Goal: Task Accomplishment & Management: Use online tool/utility

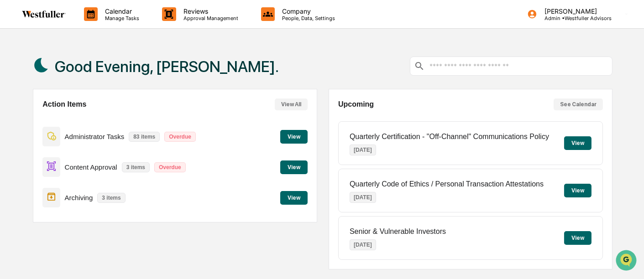
click at [301, 195] on button "View" at bounding box center [293, 198] width 27 height 14
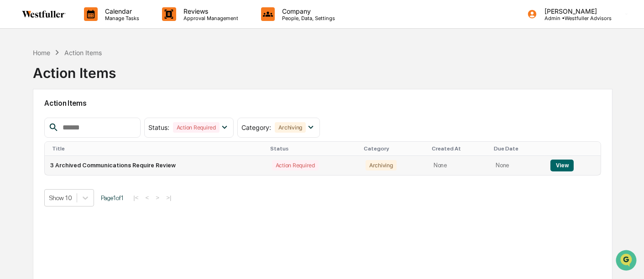
click at [558, 167] on button "View" at bounding box center [562, 166] width 23 height 12
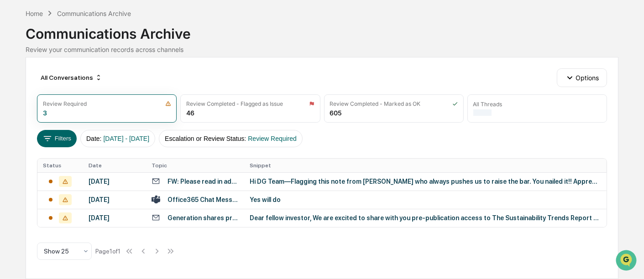
scroll to position [49, 0]
click at [362, 222] on td "Dear fellow investor, We are excited to share with you pre-publication access t…" at bounding box center [425, 218] width 363 height 18
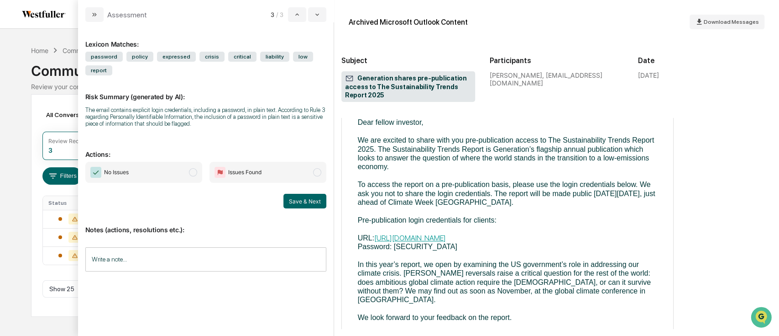
scroll to position [121, 0]
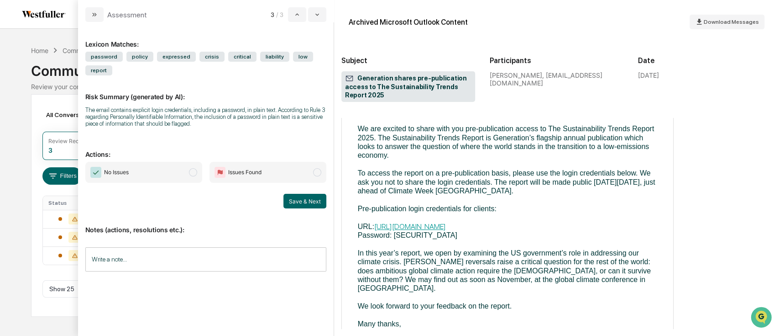
click at [144, 171] on span "No Issues" at bounding box center [143, 172] width 117 height 21
click at [322, 200] on button "Save & Next" at bounding box center [305, 201] width 43 height 15
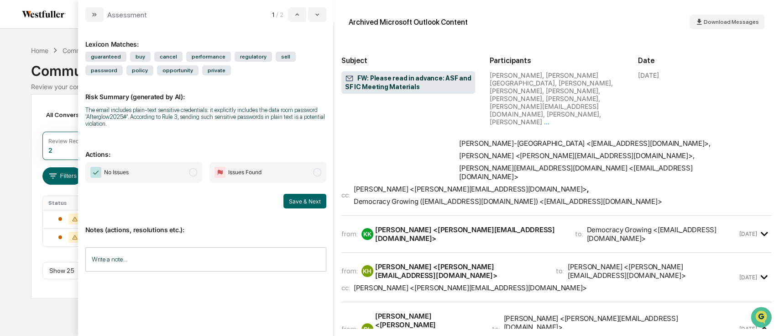
scroll to position [913, 0]
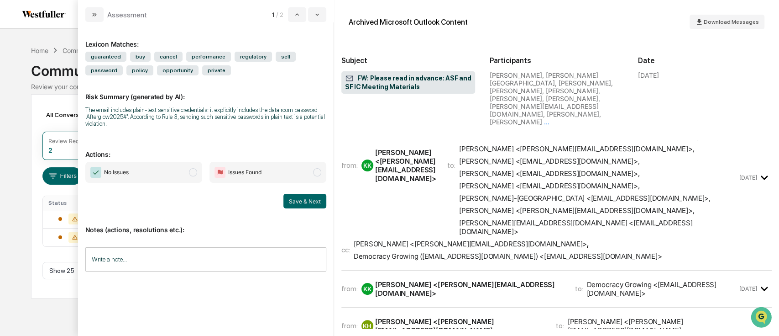
click at [482, 279] on div "KH [PERSON_NAME] <[PERSON_NAME][EMAIL_ADDRESS][DOMAIN_NAME]>" at bounding box center [454, 325] width 184 height 17
click at [489, 279] on div "[PERSON_NAME] <[PERSON_NAME][EMAIL_ADDRESS][DOMAIN_NAME]>" at bounding box center [469, 288] width 189 height 17
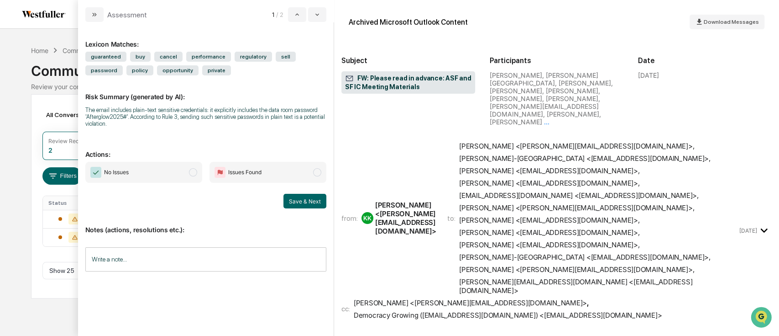
scroll to position [61, 0]
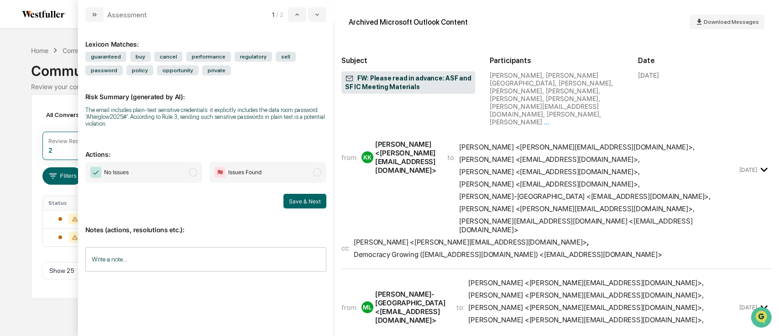
click at [588, 191] on span "[PERSON_NAME] <[PERSON_NAME][EMAIL_ADDRESS][DOMAIN_NAME]> , [PERSON_NAME][GEOGR…" at bounding box center [598, 157] width 278 height 153
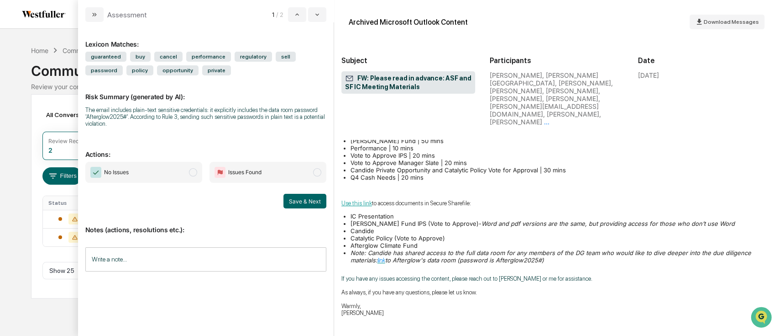
scroll to position [304, 0]
click at [138, 174] on span "No Issues" at bounding box center [143, 172] width 117 height 21
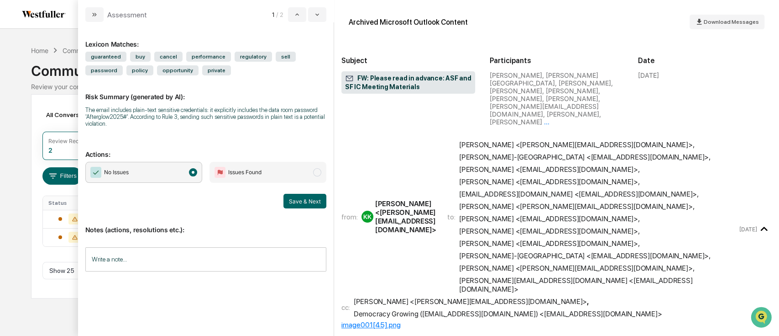
scroll to position [0, 0]
click at [293, 205] on button "Save & Next" at bounding box center [305, 201] width 43 height 15
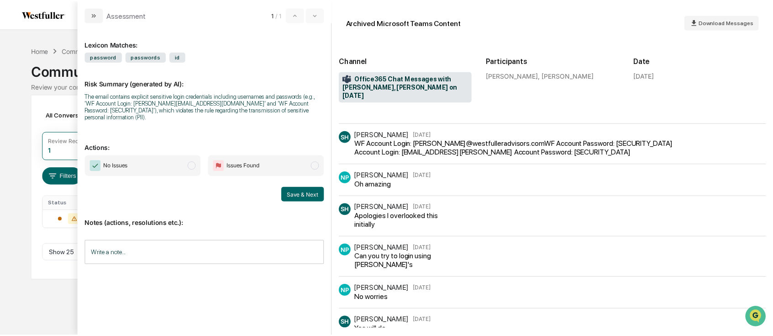
scroll to position [221, 0]
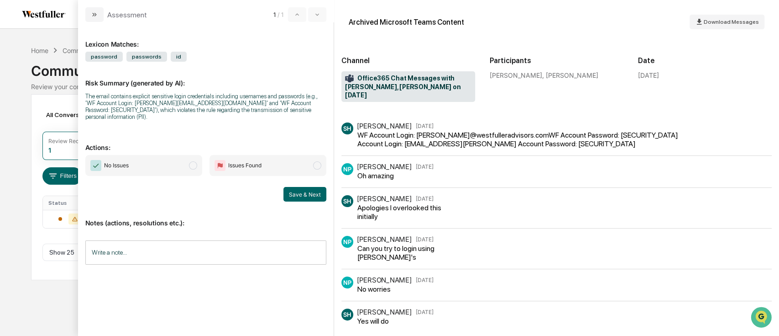
click at [174, 155] on span "No Issues" at bounding box center [143, 165] width 117 height 21
click at [289, 188] on button "Save & Next" at bounding box center [305, 194] width 43 height 15
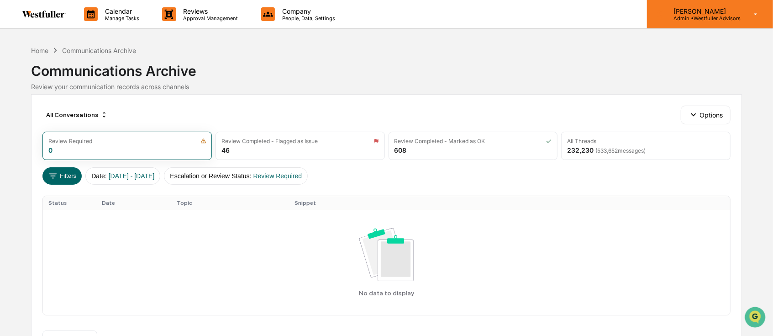
click at [644, 5] on div "[PERSON_NAME] Admin • Westfuller Advisors" at bounding box center [710, 14] width 126 height 28
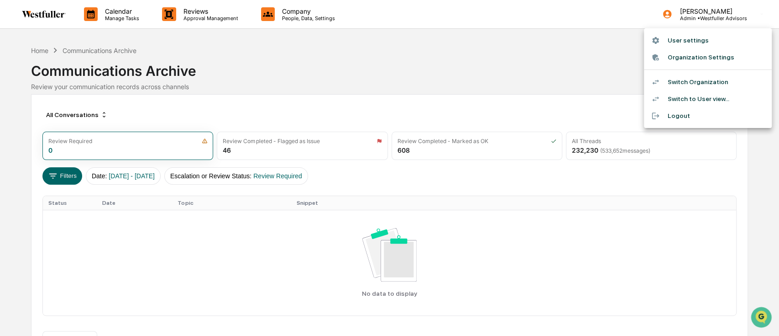
click at [644, 72] on ul "User settings Organization Settings Switch Organization Switch to User view... …" at bounding box center [708, 78] width 128 height 100
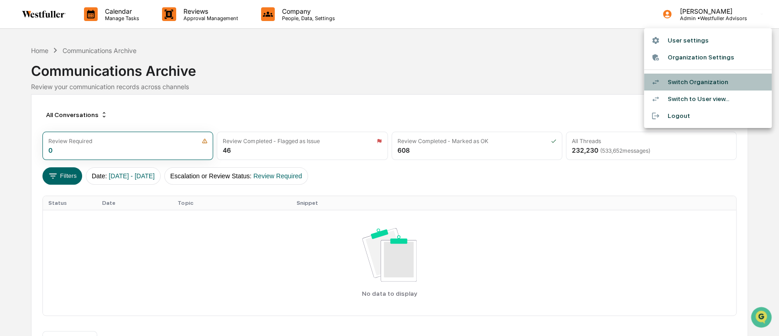
click at [644, 80] on li "Switch Organization" at bounding box center [708, 82] width 128 height 17
